Goal: Communication & Community: Answer question/provide support

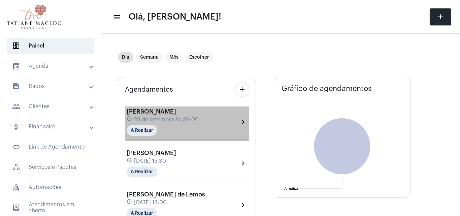
click at [189, 113] on div "[PERSON_NAME] schedule [DATE] 09:00 A Realizar" at bounding box center [163, 122] width 72 height 28
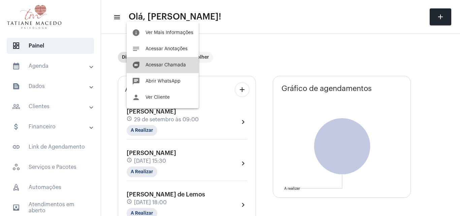
click at [170, 65] on span "Acessar Chamada" at bounding box center [165, 65] width 40 height 5
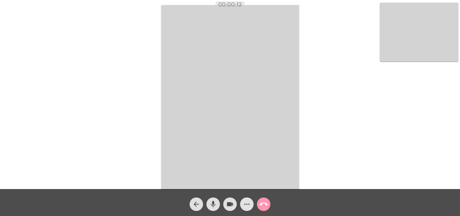
click at [248, 200] on span "more_horiz" at bounding box center [247, 203] width 8 height 13
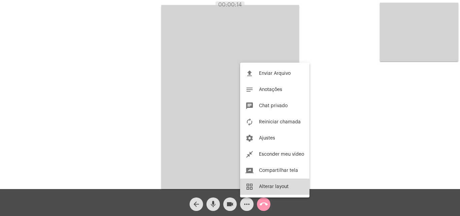
click at [270, 186] on span "Alterar layout" at bounding box center [274, 186] width 30 height 5
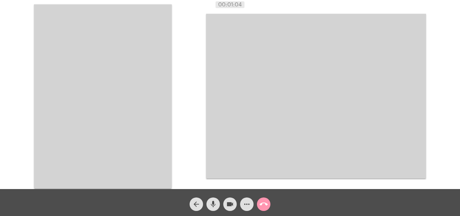
click at [240, 197] on button "more_horiz" at bounding box center [246, 203] width 13 height 13
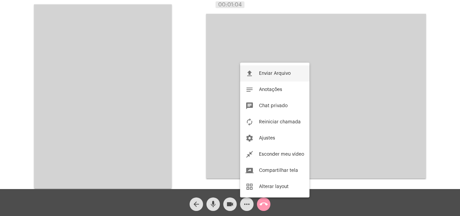
click at [240, 65] on button "file_upload Enviar Arquivo" at bounding box center [274, 73] width 69 height 16
